Goal: Information Seeking & Learning: Find specific fact

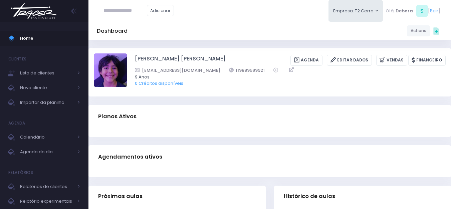
paste input "**********"
type input "**********"
click input "submit" at bounding box center [0, 0] width 0 height 0
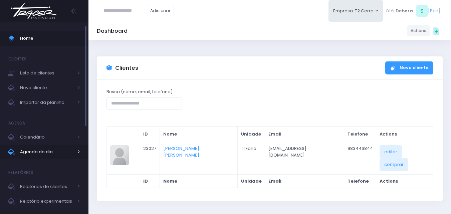
click at [40, 152] on span "Agenda do dia" at bounding box center [46, 152] width 53 height 9
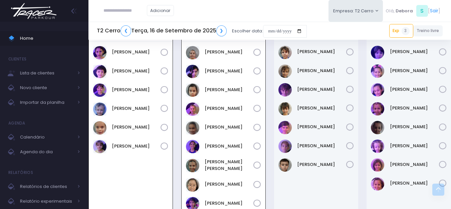
scroll to position [728, 0]
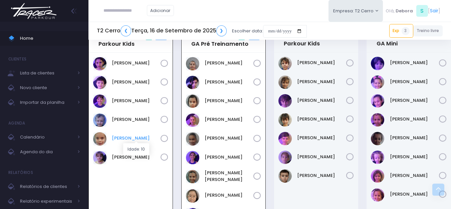
click at [122, 138] on link "[PERSON_NAME]" at bounding box center [136, 138] width 49 height 7
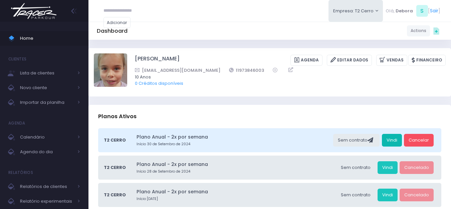
click at [391, 140] on link "Vindi" at bounding box center [392, 140] width 20 height 13
click at [34, 134] on span "Calendário" at bounding box center [46, 137] width 53 height 9
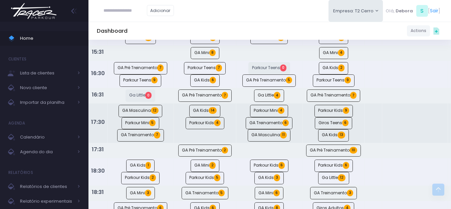
scroll to position [367, 0]
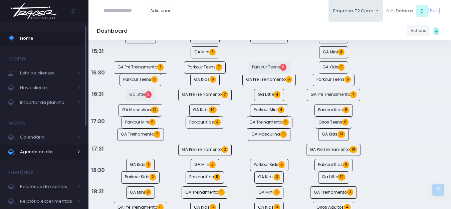
click at [41, 154] on span "Agenda do dia" at bounding box center [46, 152] width 53 height 9
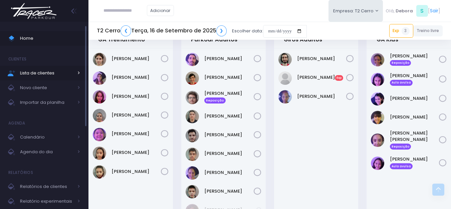
scroll to position [964, 0]
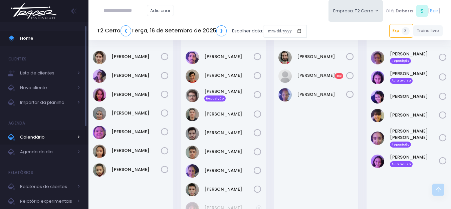
click at [36, 141] on span "Calendário" at bounding box center [46, 137] width 53 height 9
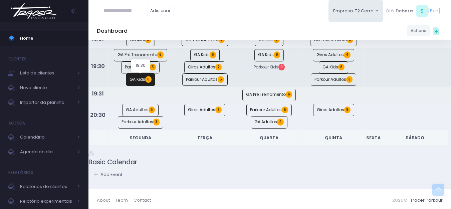
scroll to position [489, 0]
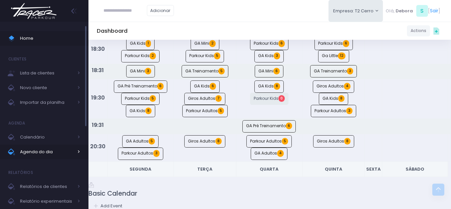
click at [25, 148] on span "Agenda do dia" at bounding box center [46, 152] width 53 height 9
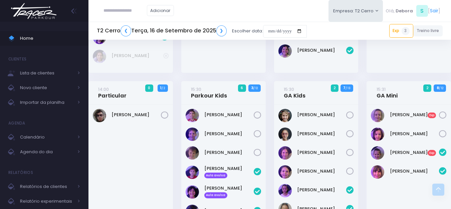
scroll to position [227, 0]
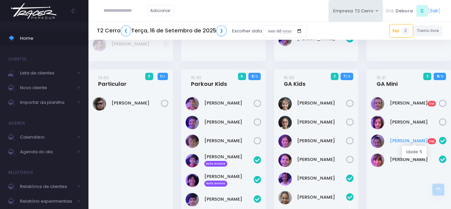
click at [410, 141] on link "[PERSON_NAME] Exp" at bounding box center [414, 141] width 49 height 7
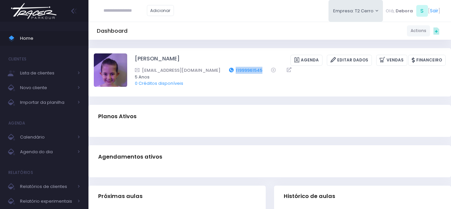
drag, startPoint x: 253, startPoint y: 71, endPoint x: 224, endPoint y: 69, distance: 29.4
click at [224, 69] on div "mirellac.rodrigues@gmail.com 11999961545" at bounding box center [286, 70] width 302 height 7
copy link "11999961545"
click at [32, 142] on link "Calendário" at bounding box center [44, 137] width 89 height 15
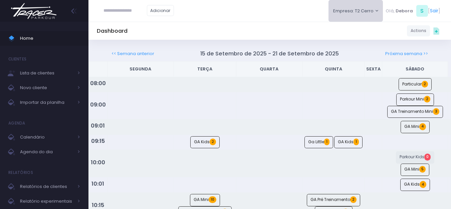
click at [351, 20] on button "Empresa: T2 Cerro" at bounding box center [356, 11] width 55 height 22
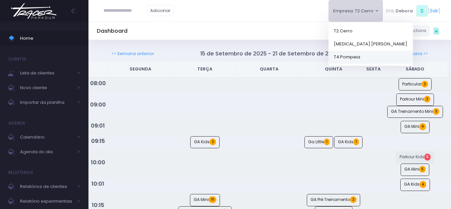
click at [348, 56] on link "T4 Pompeia" at bounding box center [371, 56] width 85 height 13
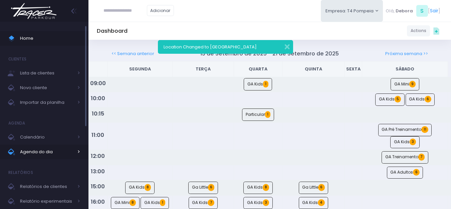
click at [41, 149] on span "Agenda do dia" at bounding box center [46, 152] width 53 height 9
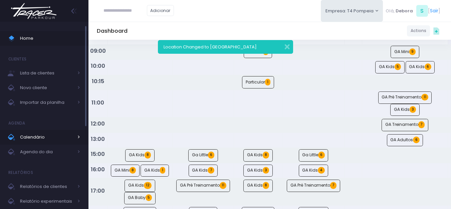
scroll to position [33, 0]
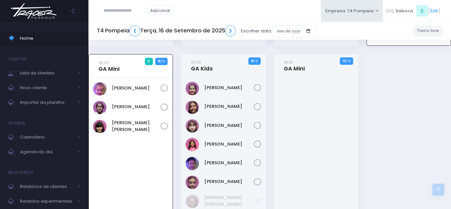
scroll to position [234, 0]
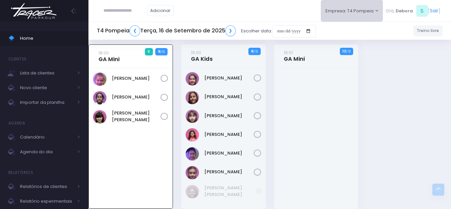
click at [346, 12] on button "Empresa: T4 Pompeia" at bounding box center [352, 11] width 62 height 22
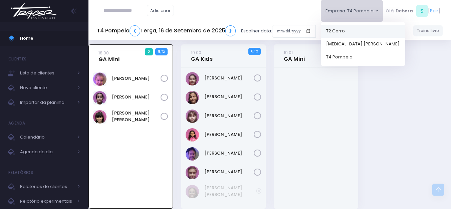
click at [345, 35] on link "T2 Cerro" at bounding box center [363, 30] width 85 height 13
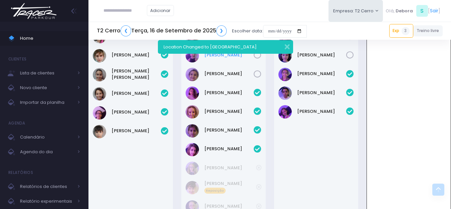
scroll to position [628, 0]
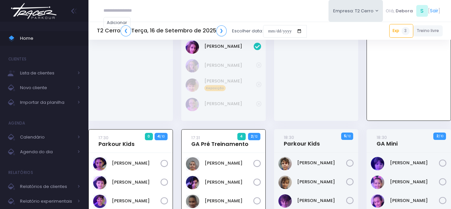
scroll to position [528, 0]
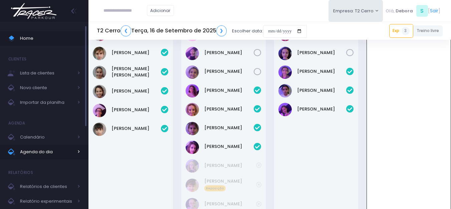
click at [42, 152] on span "Agenda do dia" at bounding box center [46, 152] width 53 height 9
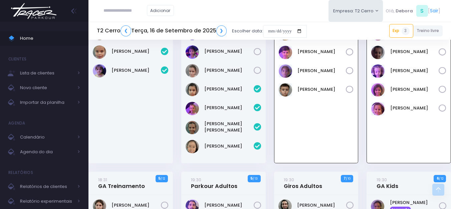
scroll to position [935, 0]
